Goal: Information Seeking & Learning: Stay updated

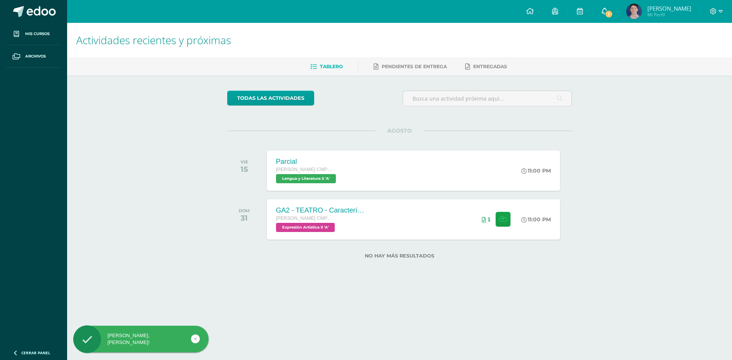
click at [612, 13] on span "1" at bounding box center [609, 14] width 8 height 8
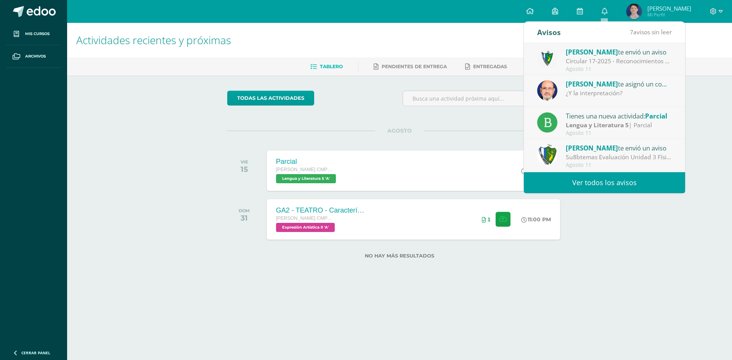
click at [612, 69] on div "Agosto 11" at bounding box center [619, 69] width 106 height 6
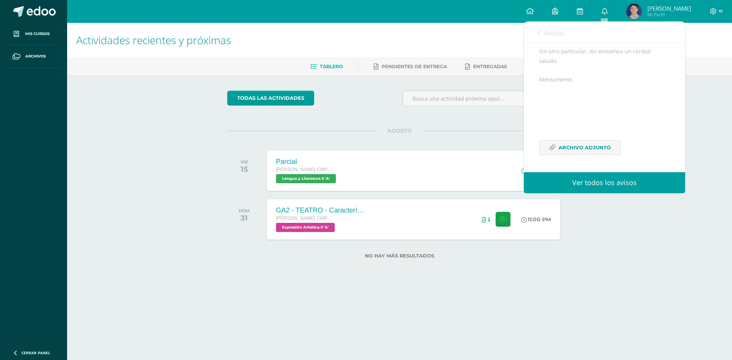
scroll to position [183, 0]
click at [553, 30] on span "Avisos" at bounding box center [554, 32] width 21 height 9
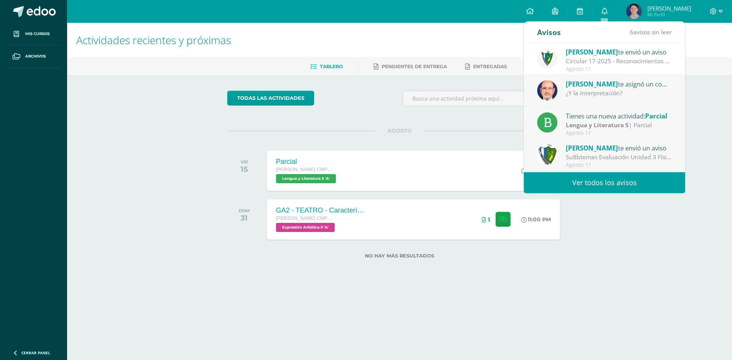
click at [590, 189] on link "Ver todos los avisos" at bounding box center [604, 182] width 161 height 21
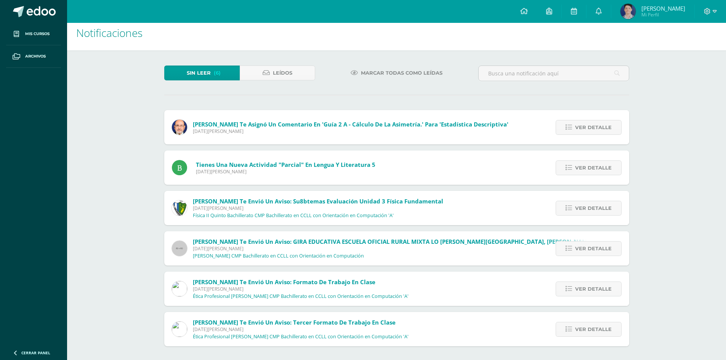
scroll to position [9, 0]
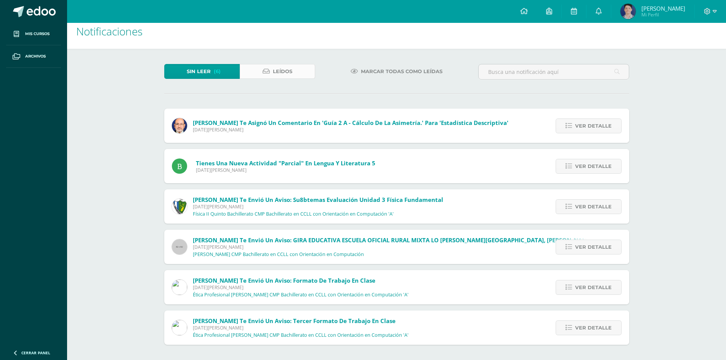
click at [292, 69] on link "Leídos" at bounding box center [277, 71] width 75 height 15
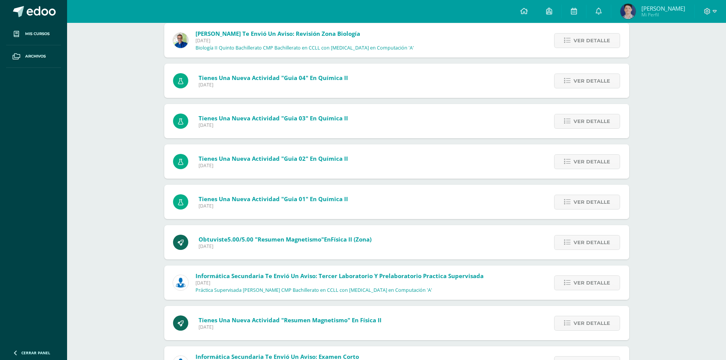
scroll to position [1625, 0]
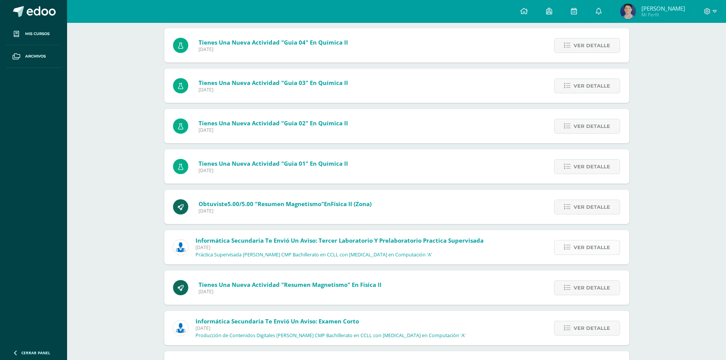
click at [565, 245] on link "Ver detalle" at bounding box center [587, 247] width 66 height 15
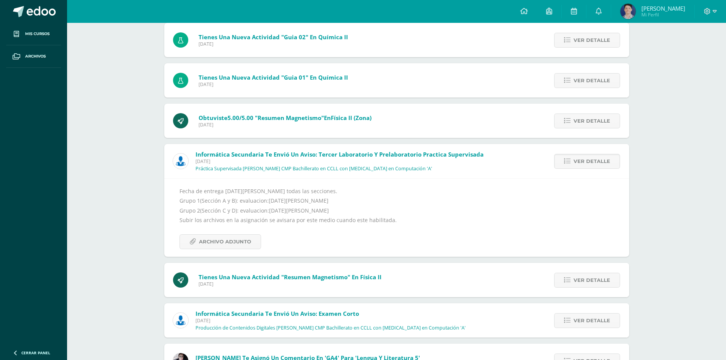
scroll to position [1777, 0]
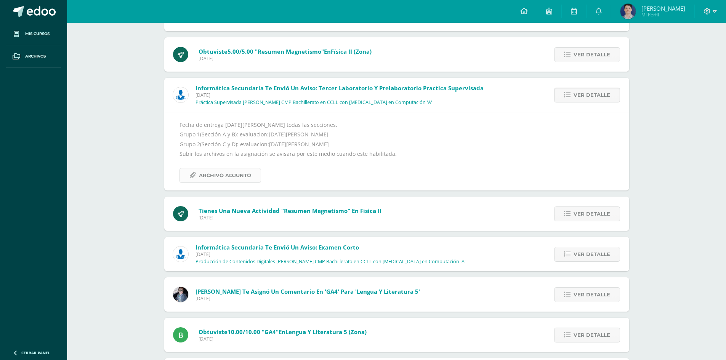
click at [245, 174] on span "Archivo Adjunto" at bounding box center [225, 175] width 52 height 14
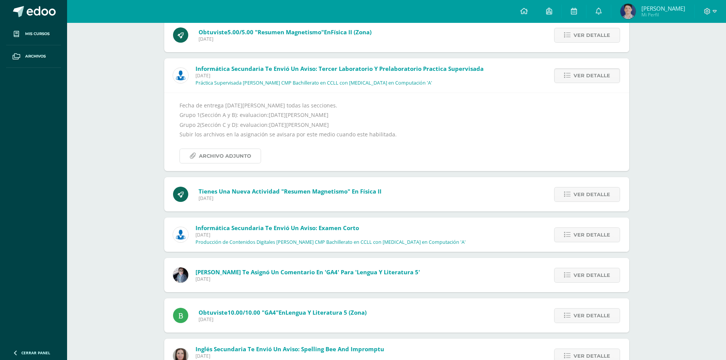
scroll to position [1815, 0]
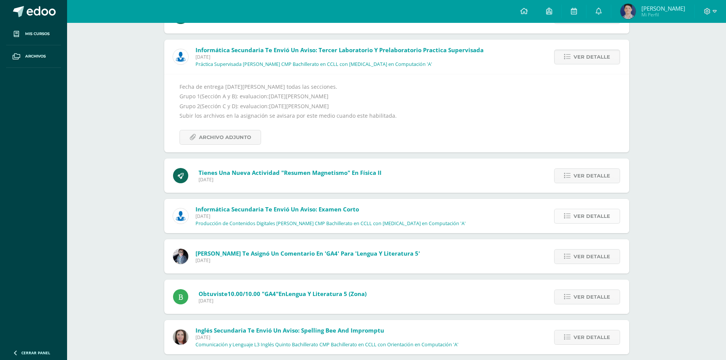
click at [573, 219] on link "Ver detalle" at bounding box center [587, 216] width 66 height 15
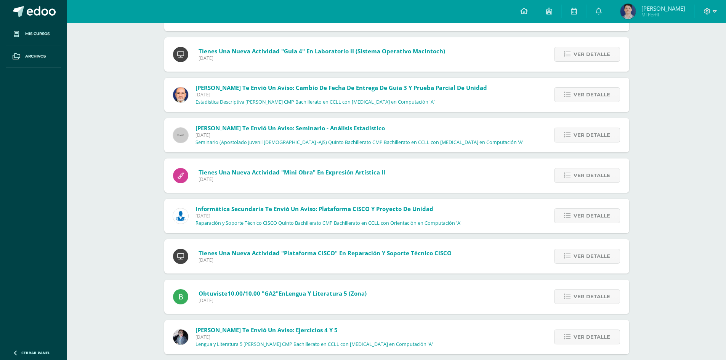
scroll to position [2796, 0]
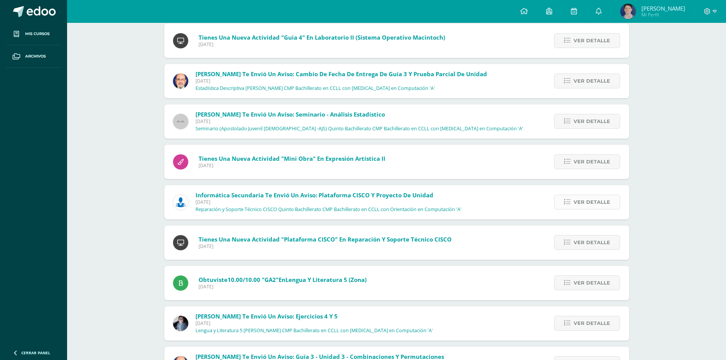
click at [589, 202] on span "Ver detalle" at bounding box center [592, 202] width 37 height 14
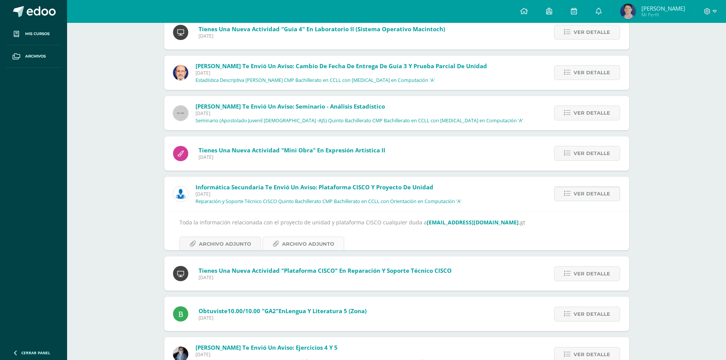
scroll to position [2761, 0]
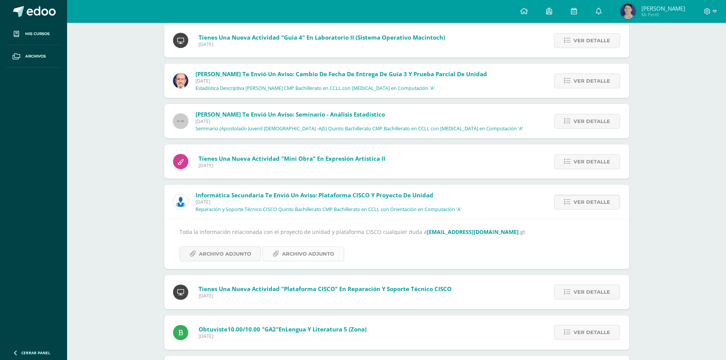
click at [278, 255] on link "Archivo Adjunto" at bounding box center [304, 254] width 82 height 15
click at [212, 254] on span "Archivo Adjunto" at bounding box center [225, 254] width 52 height 14
click at [694, 12] on link "Jenner Alejandro Mi Perfil" at bounding box center [652, 11] width 83 height 23
click at [703, 13] on div at bounding box center [710, 11] width 31 height 23
click at [713, 11] on icon at bounding box center [715, 11] width 4 height 7
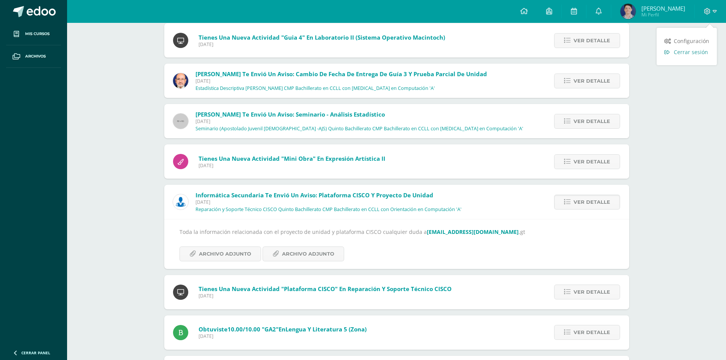
click at [693, 56] on link "Cerrar sesión" at bounding box center [687, 52] width 60 height 11
